Goal: Task Accomplishment & Management: Use online tool/utility

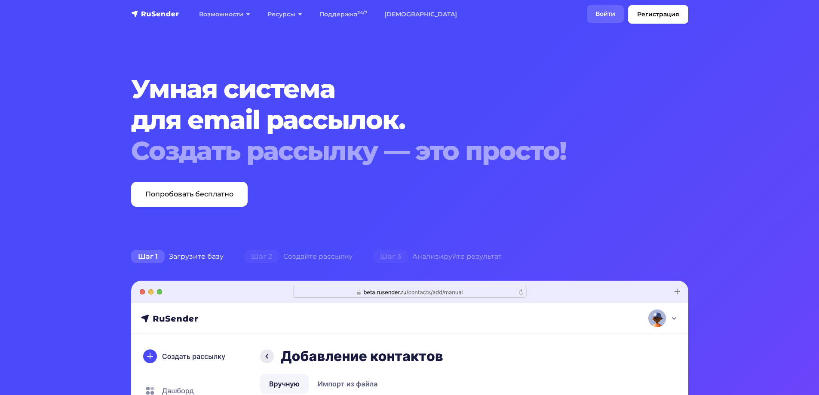
click at [599, 13] on link "Войти" at bounding box center [605, 14] width 37 height 18
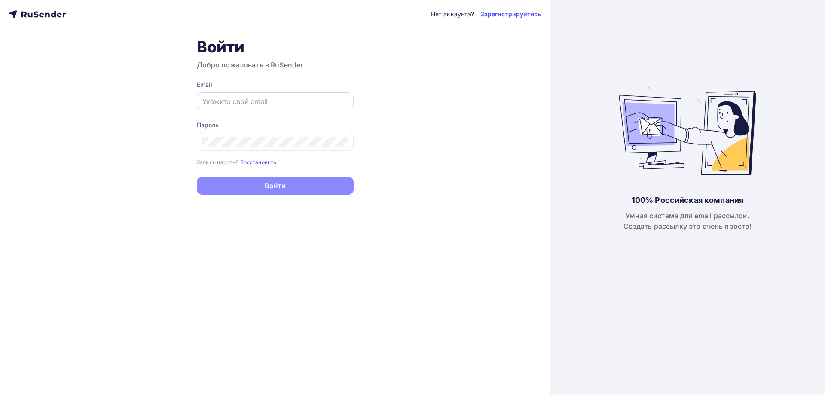
click at [207, 103] on input "text" at bounding box center [275, 101] width 146 height 10
type input "[EMAIL_ADDRESS][DOMAIN_NAME]"
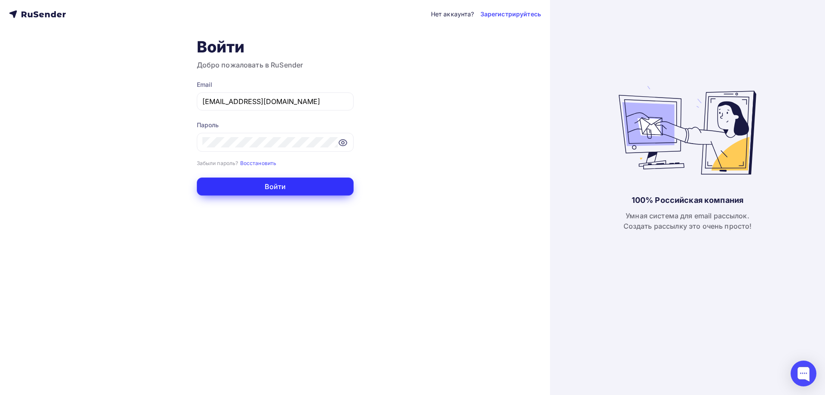
click at [282, 185] on button "Войти" at bounding box center [275, 186] width 157 height 18
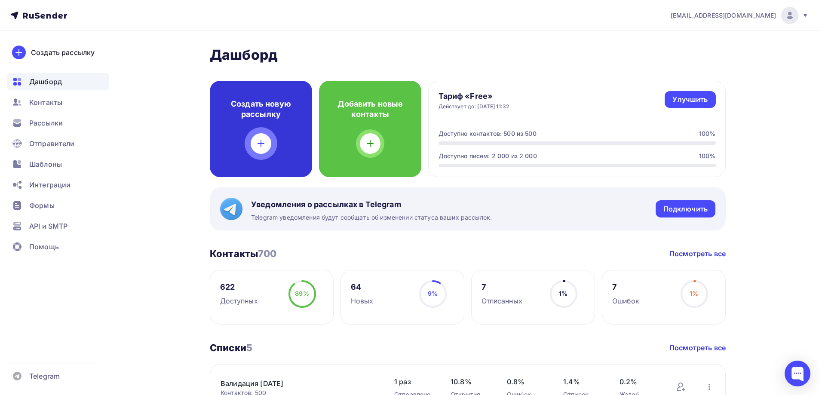
click at [262, 145] on icon at bounding box center [261, 143] width 10 height 10
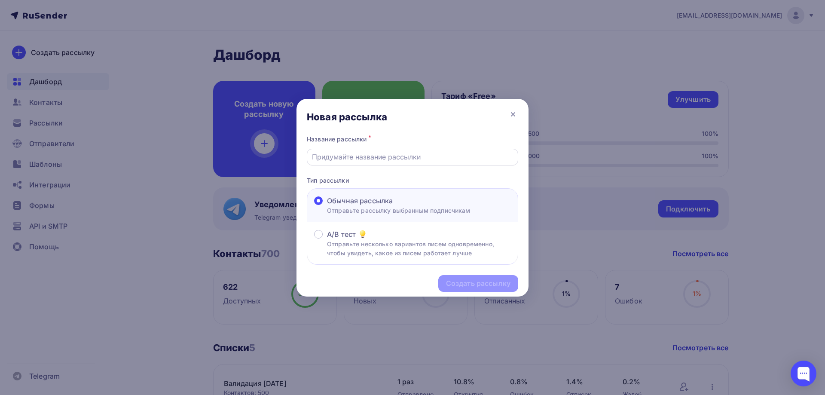
click at [382, 151] on div at bounding box center [412, 157] width 211 height 17
click at [382, 161] on input "text" at bounding box center [413, 157] width 202 height 10
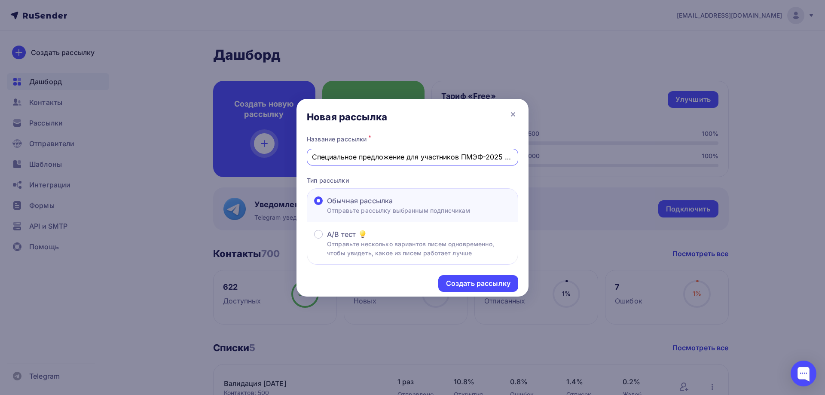
click at [392, 157] on input "Специальное предложение для участников ПМЭФ-2025 от РИА Новости" at bounding box center [413, 157] width 202 height 10
drag, startPoint x: 408, startPoint y: 156, endPoint x: 560, endPoint y: 156, distance: 152.1
click at [560, 156] on div "Новая рассылка Название рассылки * Специальное предложение для участников ПМЭФ-…" at bounding box center [412, 197] width 825 height 395
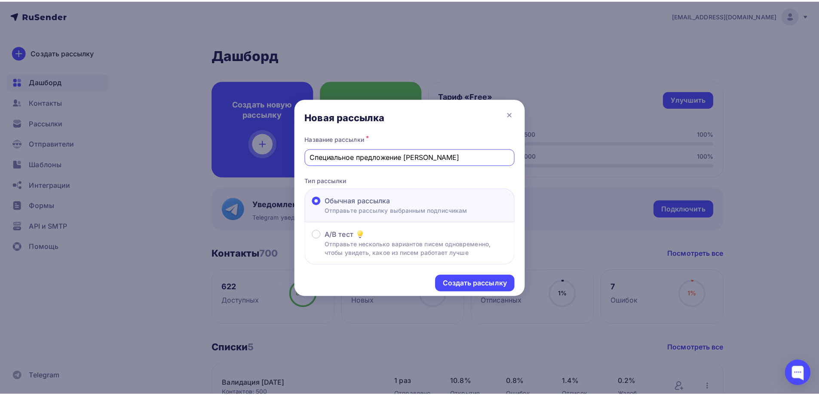
scroll to position [0, 0]
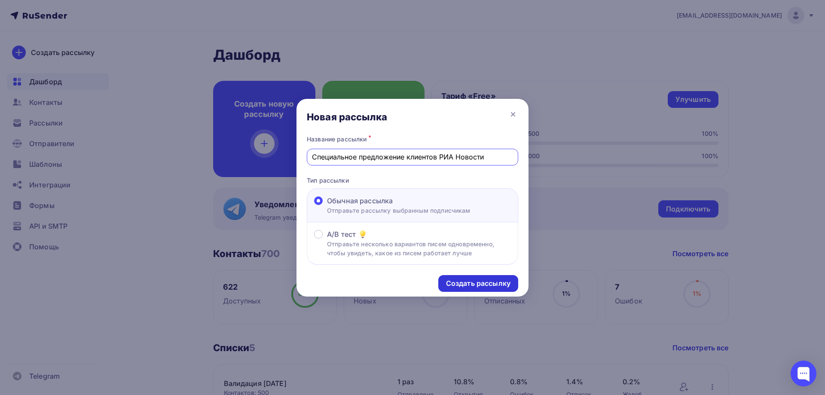
type input "Специальное предложение клиентов РИА Новости"
click at [490, 284] on div "Создать рассылку" at bounding box center [478, 283] width 64 height 10
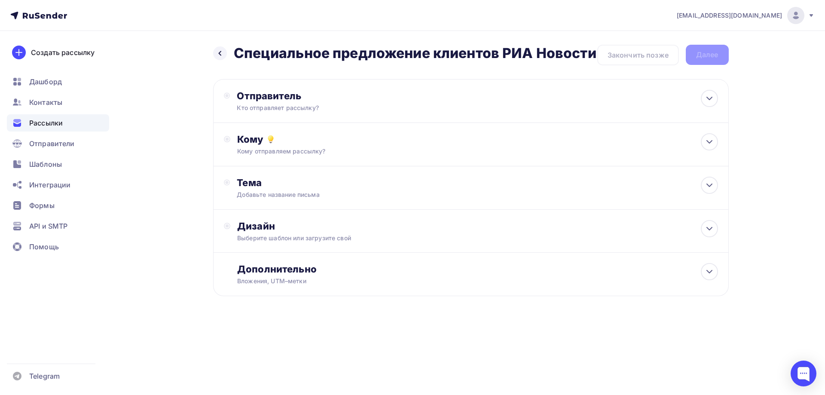
click at [435, 56] on h2 "Специальное предложение клиентов РИА Новости" at bounding box center [415, 53] width 363 height 17
click at [435, 55] on h2 "Специальное предложение клиентов РИА Новости" at bounding box center [415, 53] width 363 height 17
click at [221, 51] on icon at bounding box center [220, 53] width 7 height 7
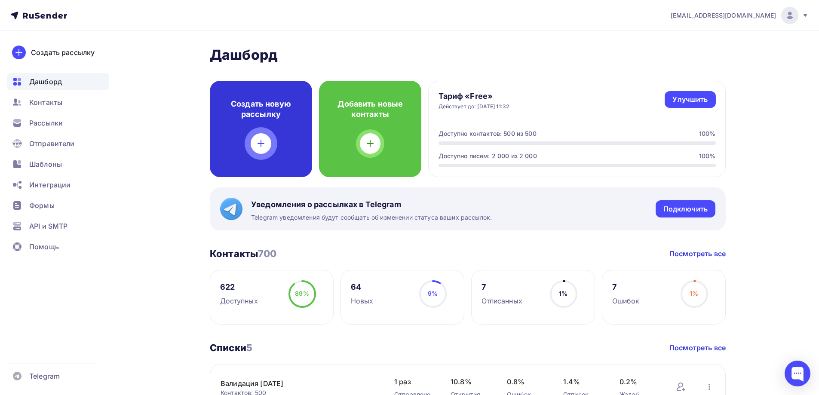
click at [260, 141] on icon at bounding box center [261, 143] width 10 height 10
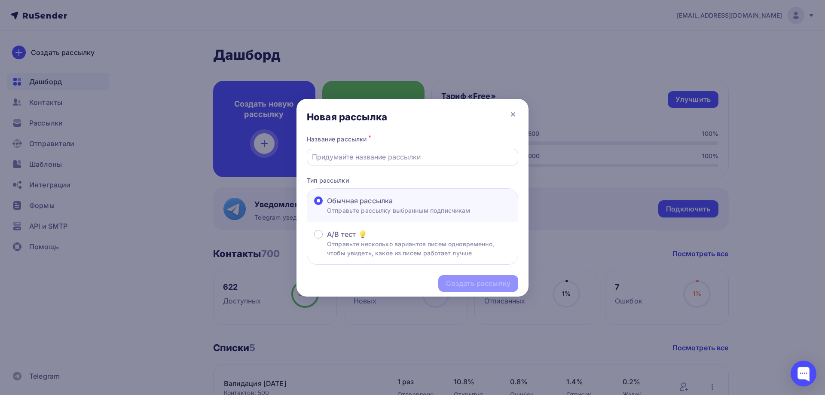
click at [382, 156] on input "text" at bounding box center [413, 157] width 202 height 10
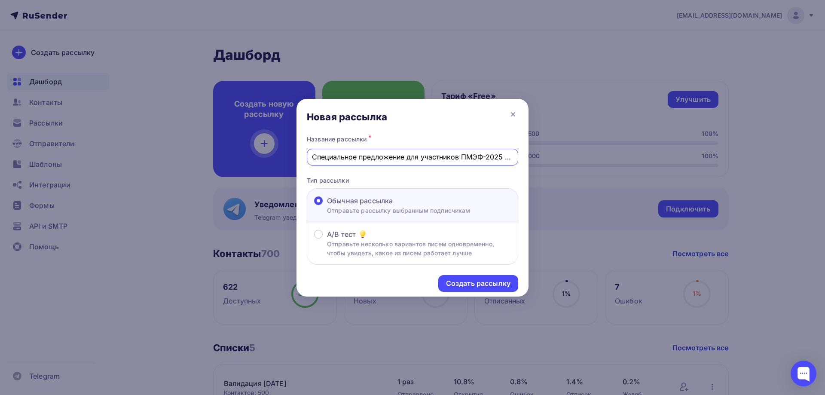
scroll to position [0, 46]
drag, startPoint x: 421, startPoint y: 156, endPoint x: 602, endPoint y: 156, distance: 181.3
click at [602, 156] on div "Новая рассылка Название рассылки * Специальное предложение для участников ПМЭФ-…" at bounding box center [412, 197] width 825 height 395
type input "Специальное предложение для клиентов РИА Новости"
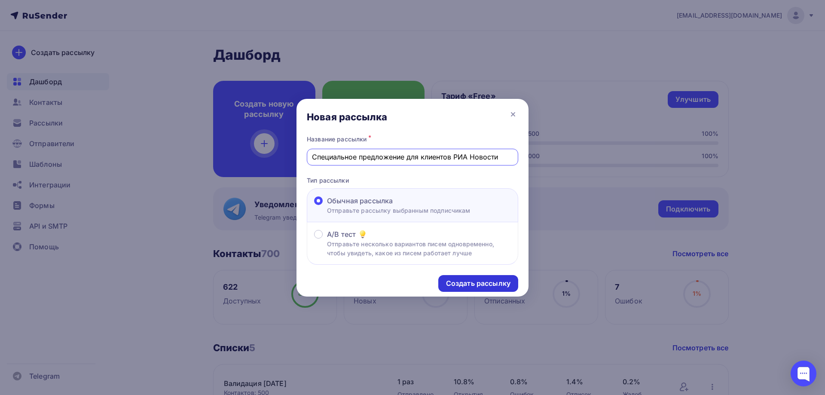
click at [468, 287] on div "Создать рассылку" at bounding box center [478, 283] width 64 height 10
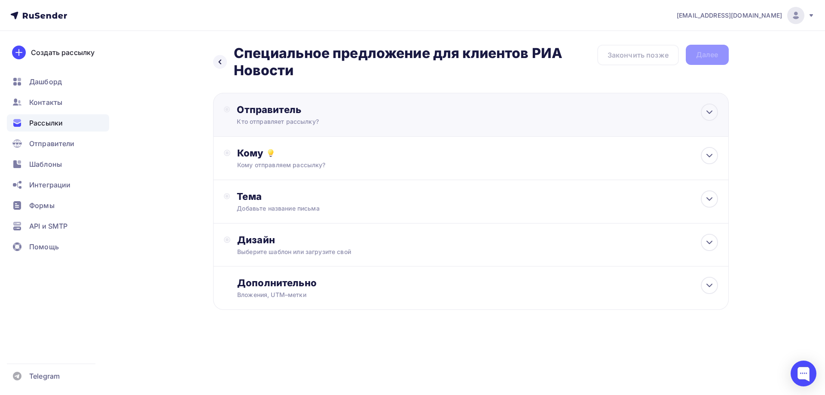
click at [323, 118] on div "Кто отправляет рассылку?" at bounding box center [321, 121] width 168 height 9
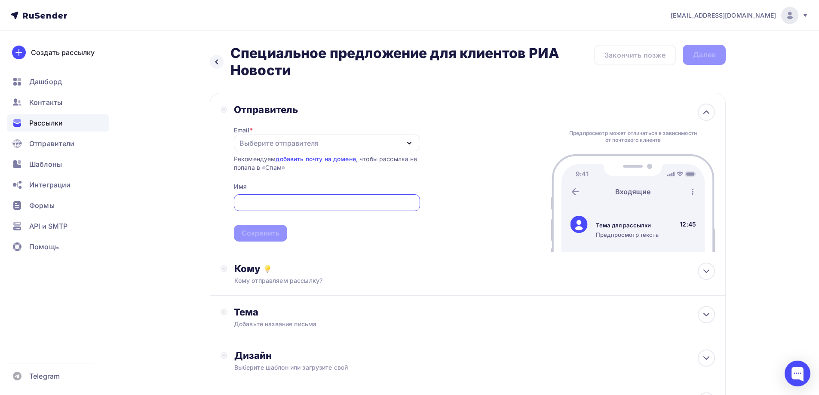
click at [295, 141] on div "Выберите отправителя" at bounding box center [278, 143] width 79 height 10
click at [308, 144] on div "Выберите отправителя" at bounding box center [278, 143] width 79 height 10
click at [308, 143] on div "Выберите отправителя" at bounding box center [278, 143] width 79 height 10
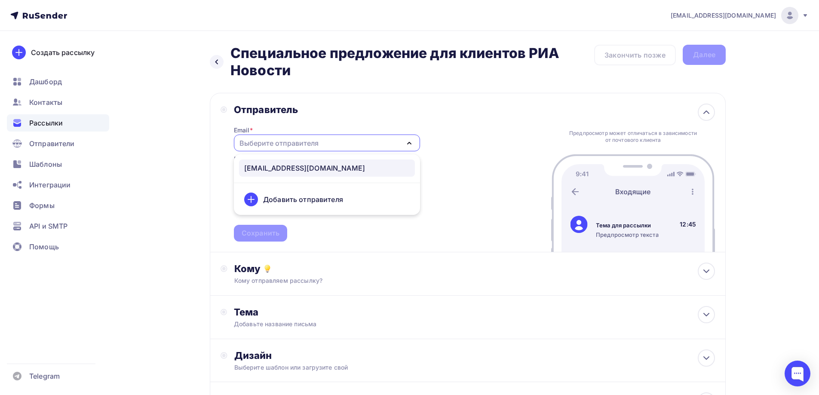
click at [276, 166] on div "[EMAIL_ADDRESS][DOMAIN_NAME]" at bounding box center [304, 168] width 121 height 10
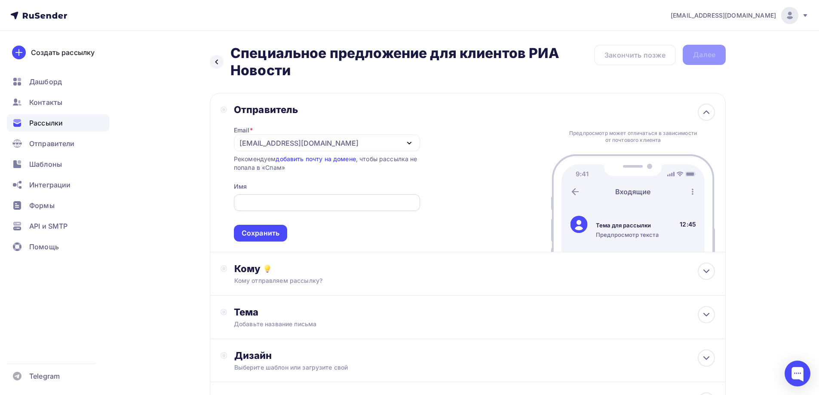
click at [286, 203] on input "text" at bounding box center [326, 203] width 176 height 10
drag, startPoint x: 268, startPoint y: 199, endPoint x: 226, endPoint y: 200, distance: 41.7
click at [226, 200] on div "Отправитель Email * [EMAIL_ADDRESS][DOMAIN_NAME] [EMAIL_ADDRESS][DOMAIN_NAME] Д…" at bounding box center [319, 173] width 199 height 138
type input "Маркетинг РИА Новости"
click at [272, 234] on div "Сохранить" at bounding box center [260, 233] width 38 height 10
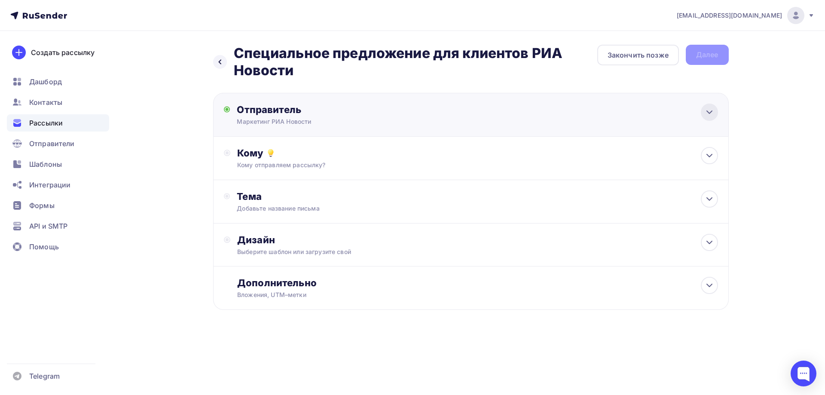
click at [706, 108] on icon at bounding box center [709, 112] width 10 height 10
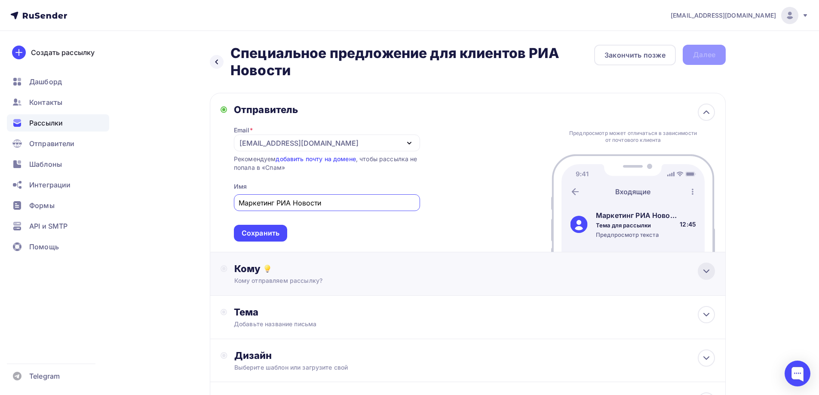
click at [706, 271] on icon at bounding box center [706, 271] width 10 height 10
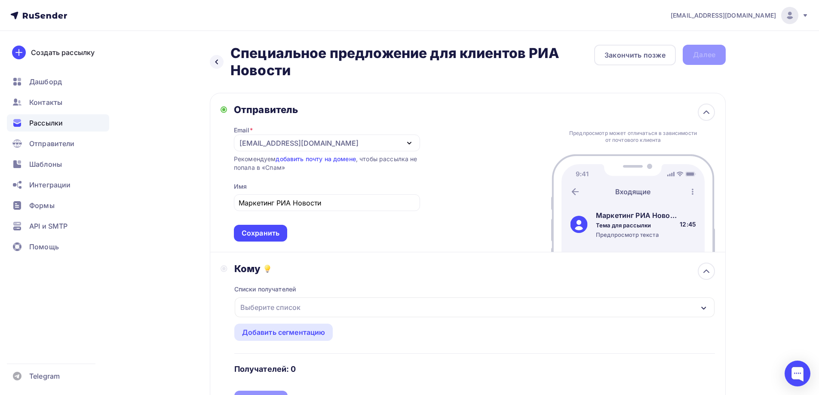
drag, startPoint x: 232, startPoint y: 51, endPoint x: 290, endPoint y: 68, distance: 60.2
click at [290, 68] on h2 "Специальное предложение для клиентов РИА Новости" at bounding box center [412, 62] width 364 height 34
copy h2 "Специальное предложение для клиентов РИА Новости"
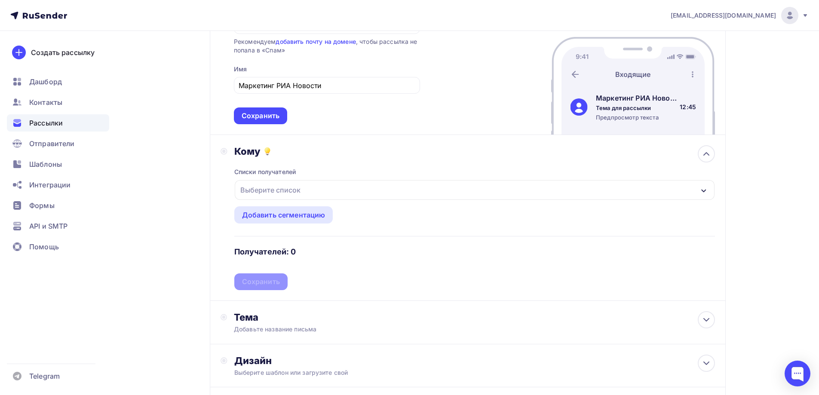
scroll to position [129, 0]
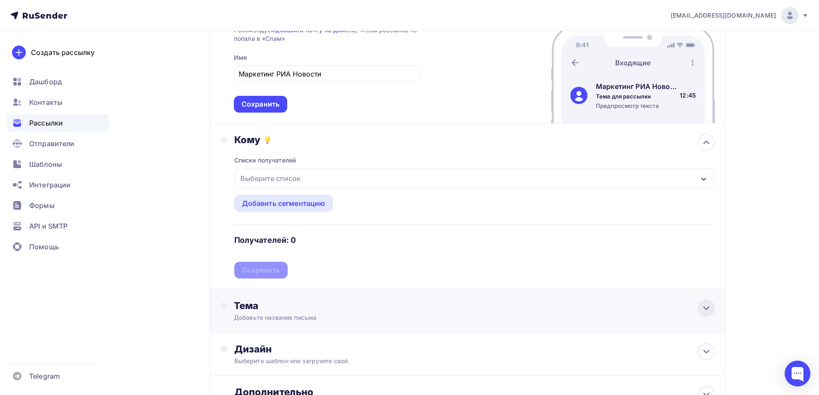
click at [710, 304] on icon at bounding box center [706, 308] width 10 height 10
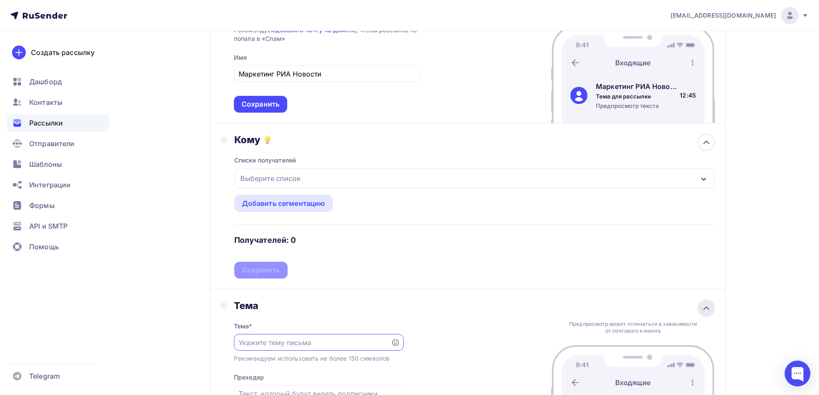
scroll to position [0, 0]
paste input "Специальное предложение для клиентов РИА Новости"
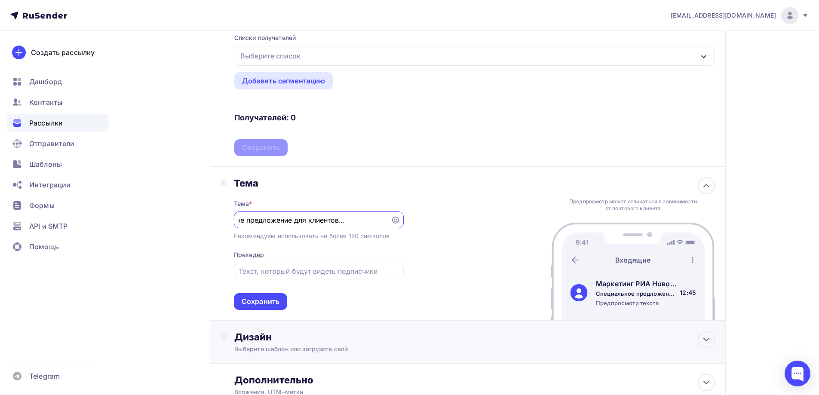
scroll to position [258, 0]
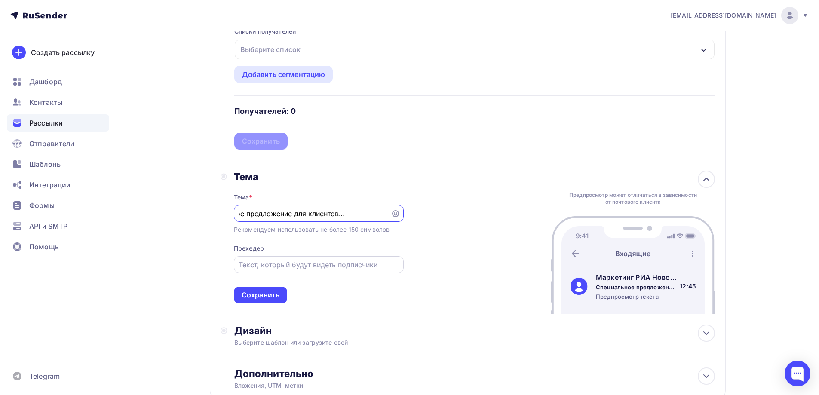
type input "Специальное предложение для клиентов РИА Новости"
click at [288, 266] on input "text" at bounding box center [318, 265] width 160 height 10
paste input "[DATE] мы хотим напомнить, почему РИА Новости – это намного больше, чем только …"
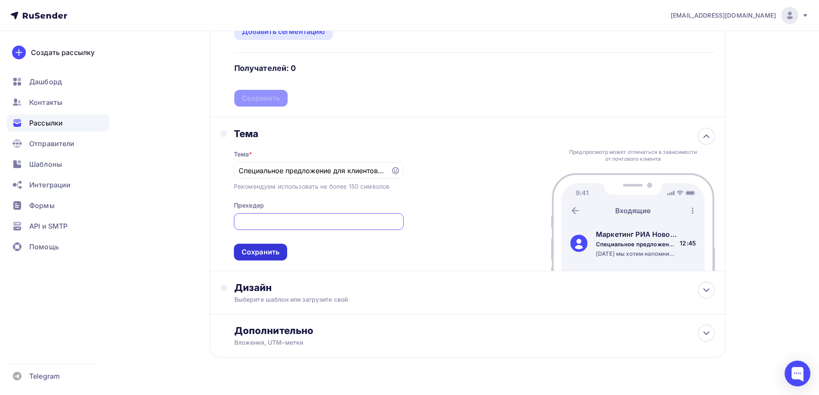
type input "[DATE] мы хотим напомнить, почему РИА Новости – это намного больше, чем только …"
click at [270, 252] on div "Сохранить" at bounding box center [260, 252] width 38 height 10
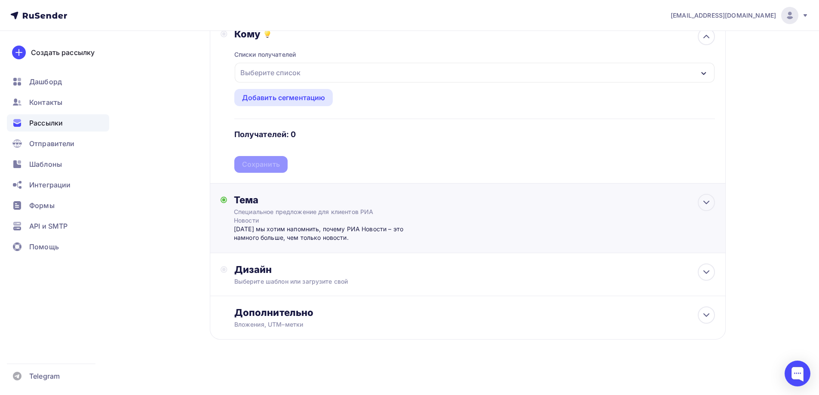
scroll to position [235, 0]
click at [254, 273] on div "Дизайн" at bounding box center [474, 269] width 480 height 12
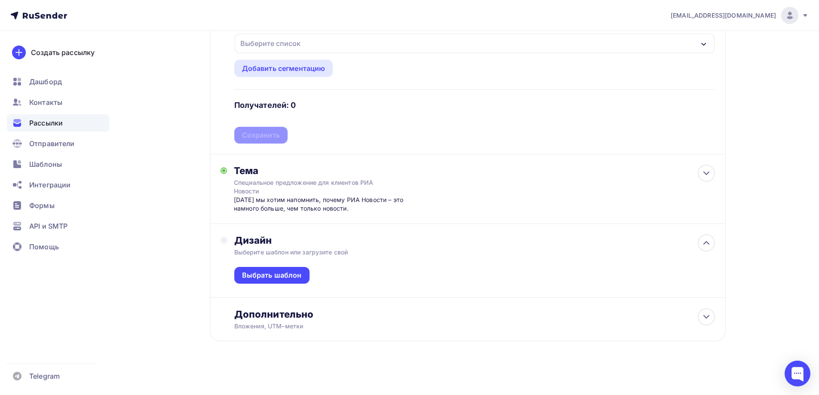
scroll to position [266, 0]
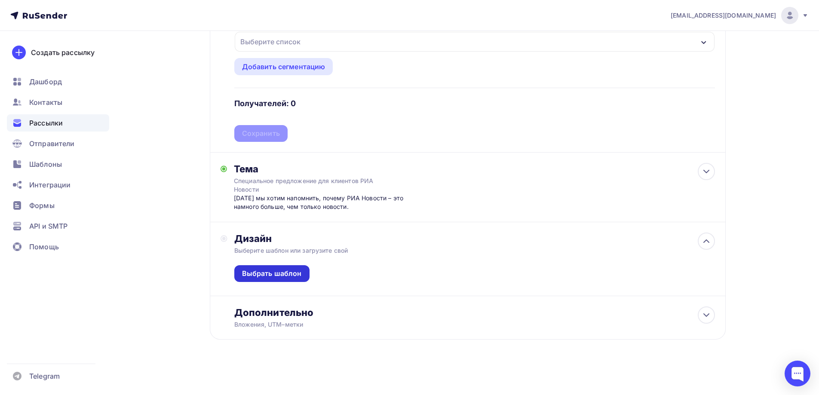
click at [286, 276] on div "Выбрать шаблон" at bounding box center [272, 274] width 60 height 10
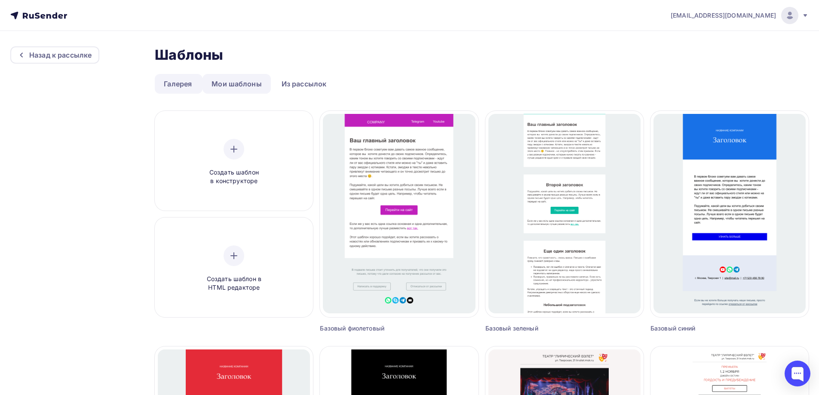
click at [226, 87] on link "Мои шаблоны" at bounding box center [236, 84] width 68 height 20
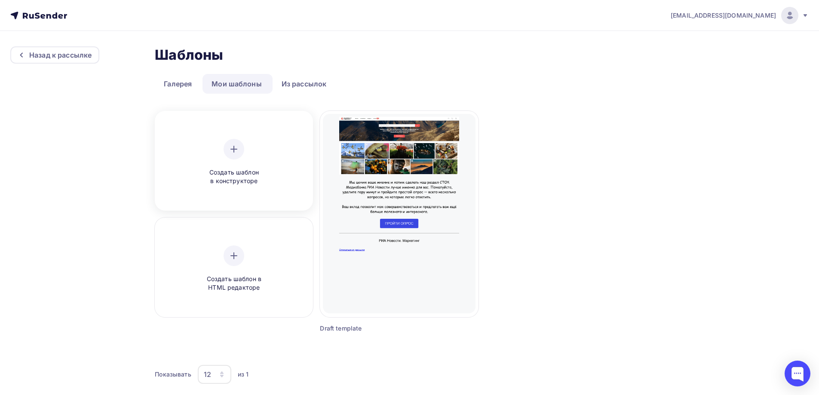
click at [230, 144] on icon at bounding box center [234, 149] width 10 height 10
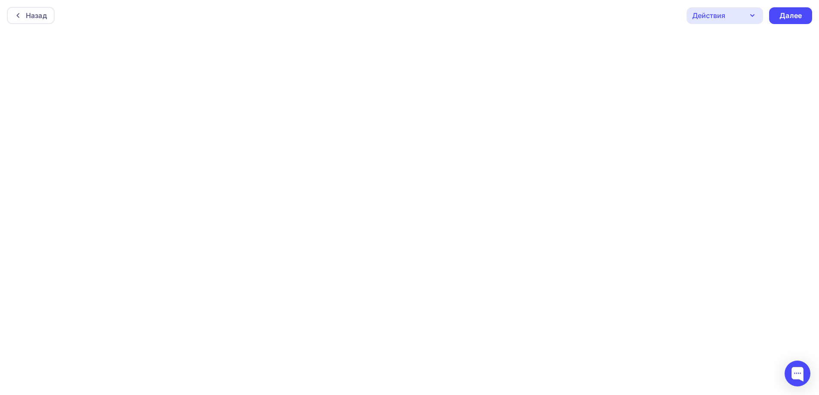
scroll to position [2, 0]
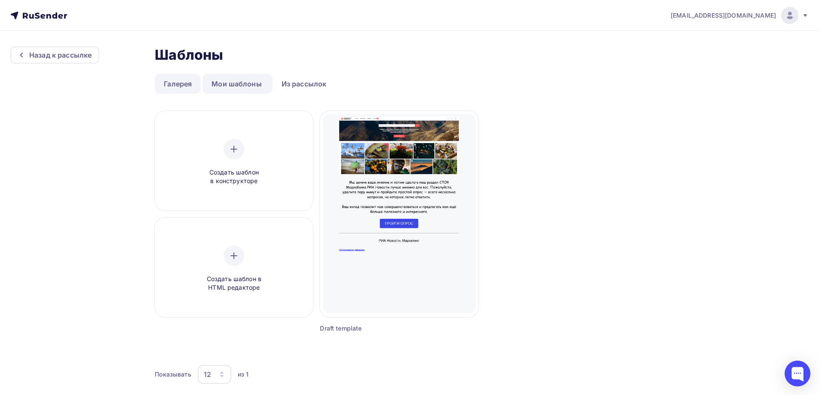
click at [177, 87] on link "Галерея" at bounding box center [178, 84] width 46 height 20
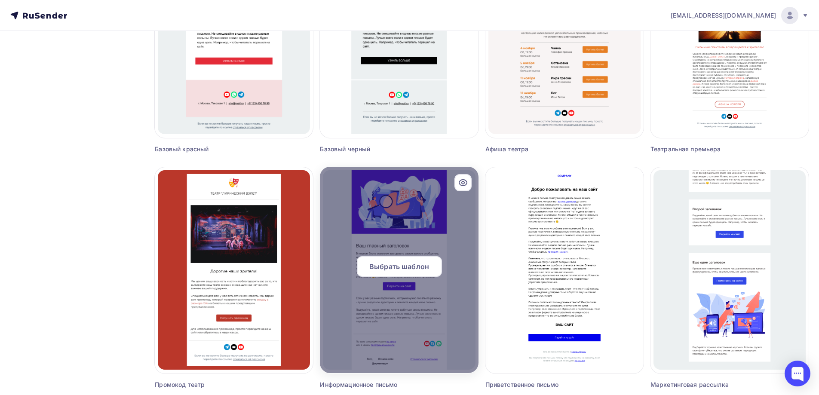
scroll to position [430, 0]
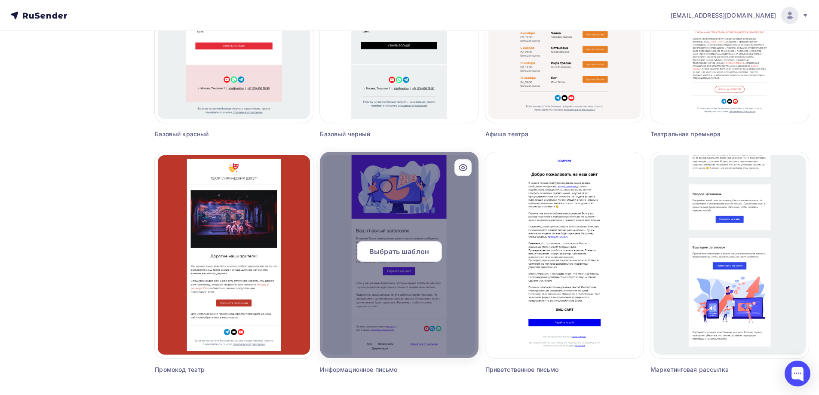
click at [404, 250] on span "Выбрать шаблон" at bounding box center [399, 251] width 60 height 10
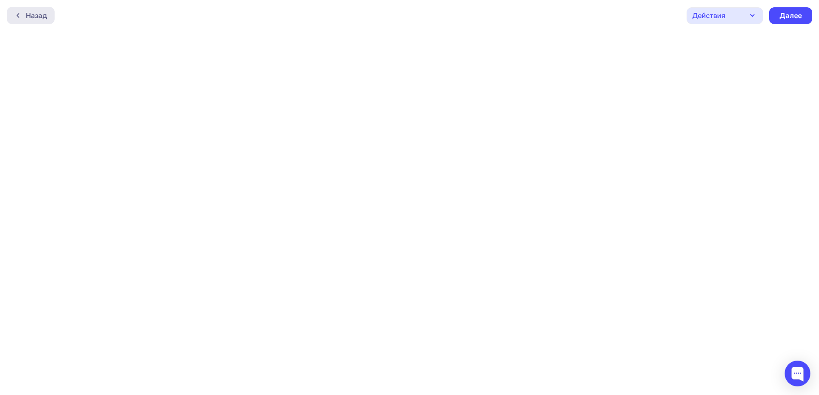
click at [46, 13] on div "Назад" at bounding box center [36, 15] width 21 height 10
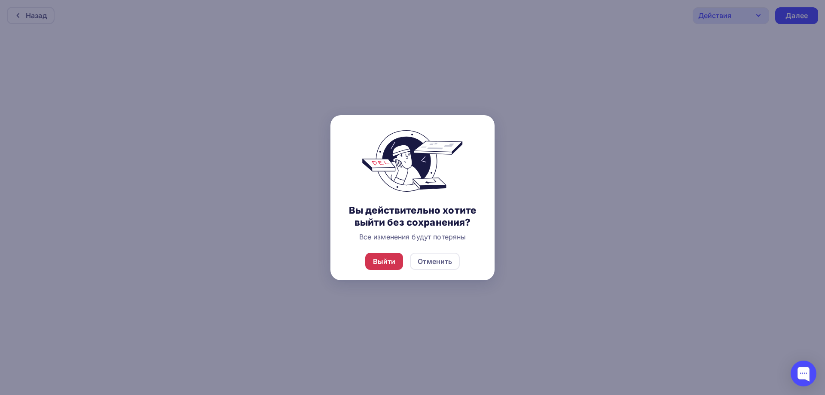
click at [380, 263] on div "Выйти" at bounding box center [384, 261] width 23 height 10
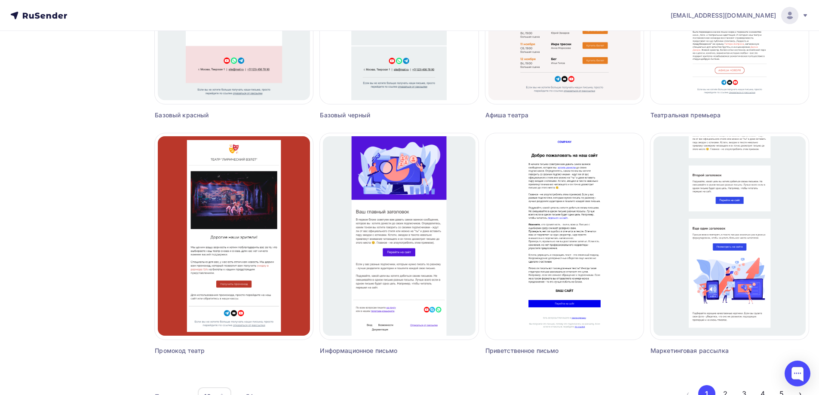
scroll to position [473, 0]
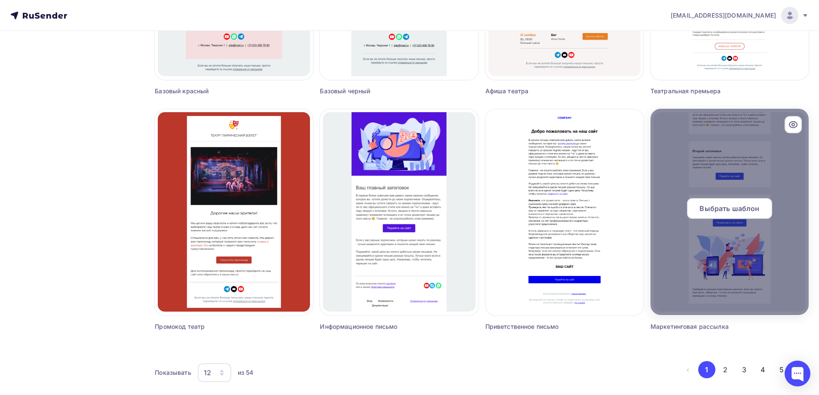
click at [736, 208] on span "Выбрать шаблон" at bounding box center [729, 208] width 60 height 10
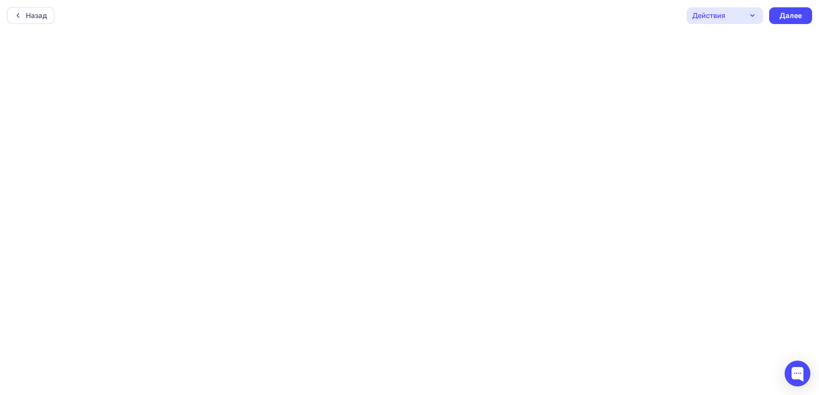
click at [427, 18] on div "Назад Действия Отправить тестовое письмо Предпросмотр Сохранить в Мои шаблоны В…" at bounding box center [409, 15] width 819 height 31
click at [0, 30] on div "Назад Действия Отправить тестовое письмо Предпросмотр Сохранить в Мои шаблоны В…" at bounding box center [409, 15] width 819 height 31
click at [417, 24] on div "Назад Действия Отправить тестовое письмо Предпросмотр Сохранить в Мои шаблоны В…" at bounding box center [409, 15] width 819 height 31
